Goal: Check status: Check status

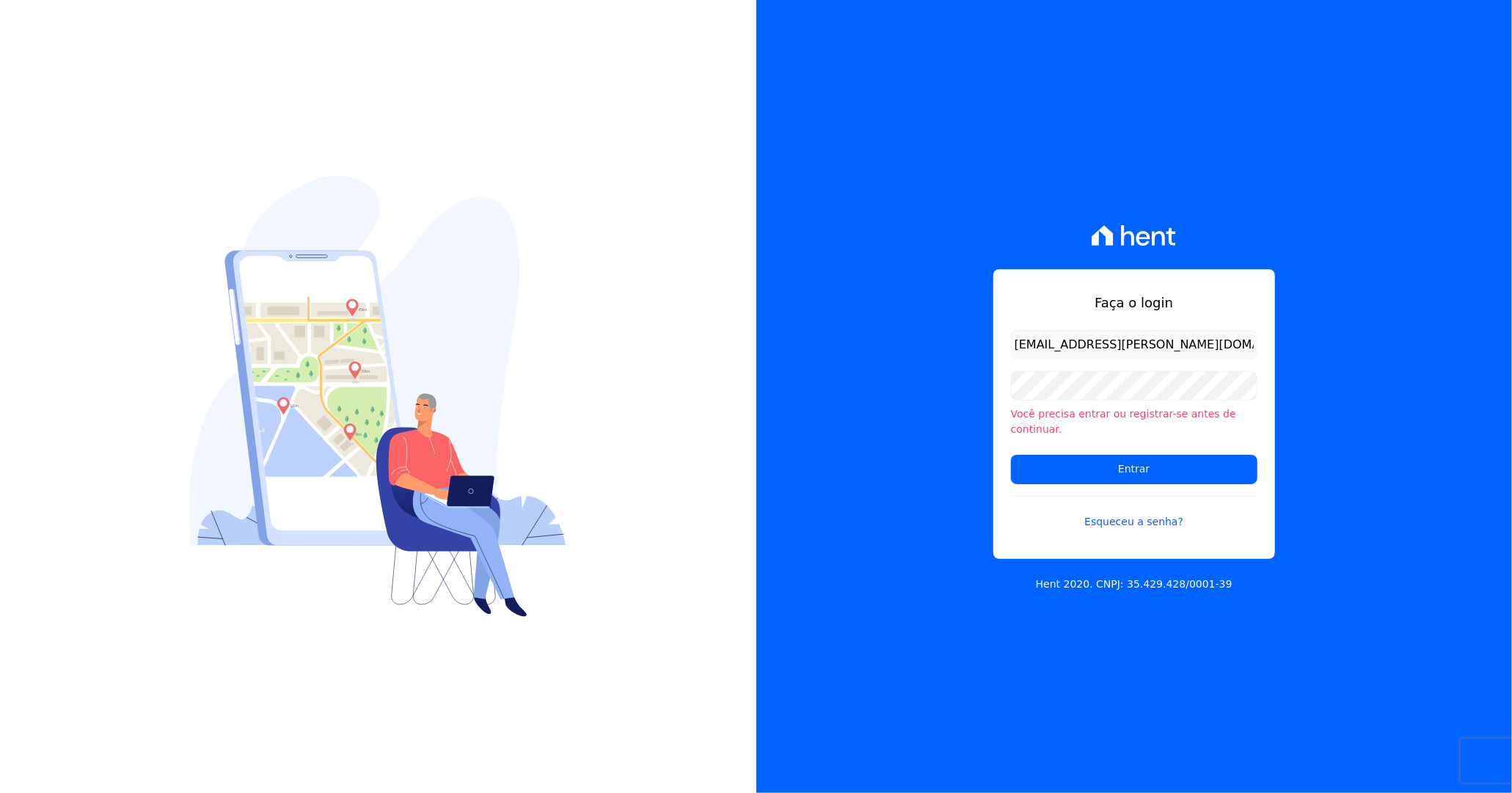
type input "[EMAIL_ADDRESS][PERSON_NAME][DOMAIN_NAME]"
click at [1011, 455] on input "Entrar" at bounding box center [1134, 469] width 247 height 29
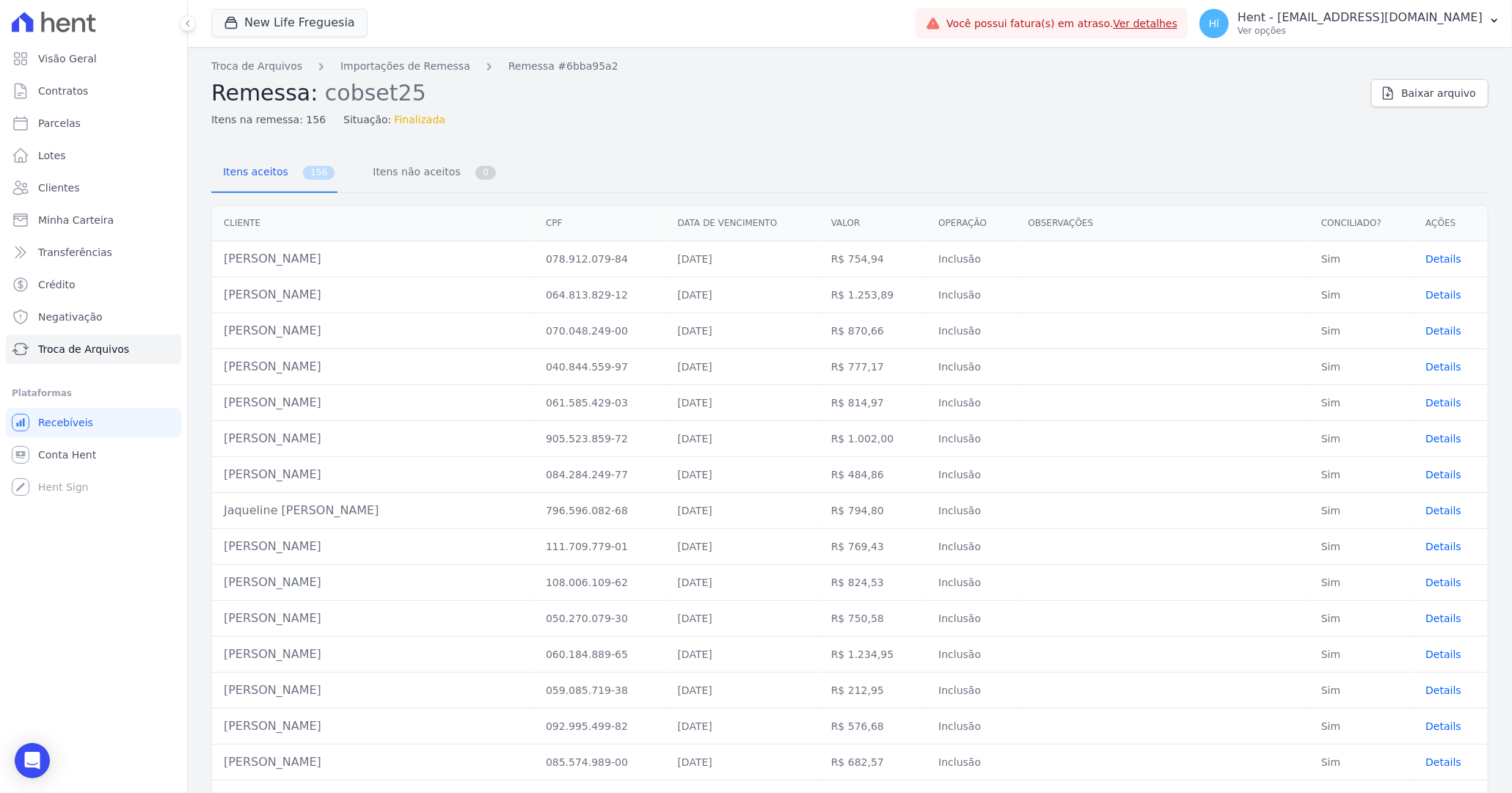
click at [1444, 336] on span "Details" at bounding box center [1443, 330] width 36 height 12
